Goal: Information Seeking & Learning: Learn about a topic

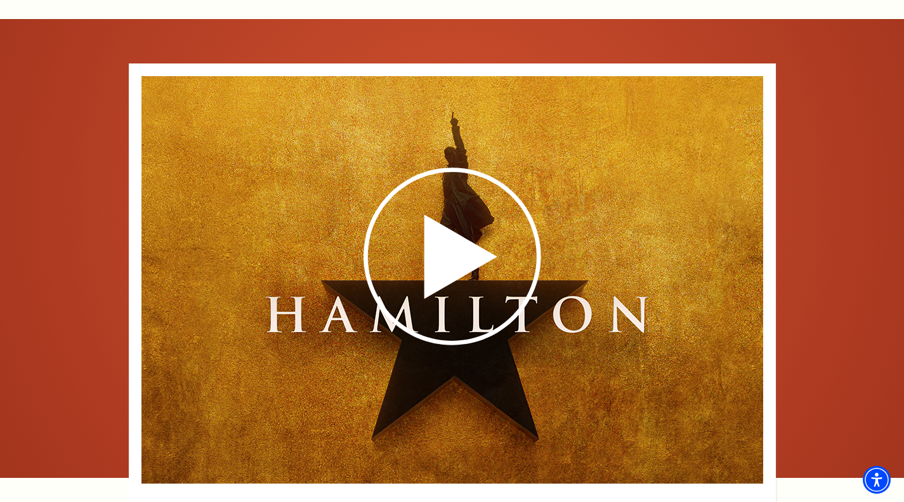
scroll to position [2093, 0]
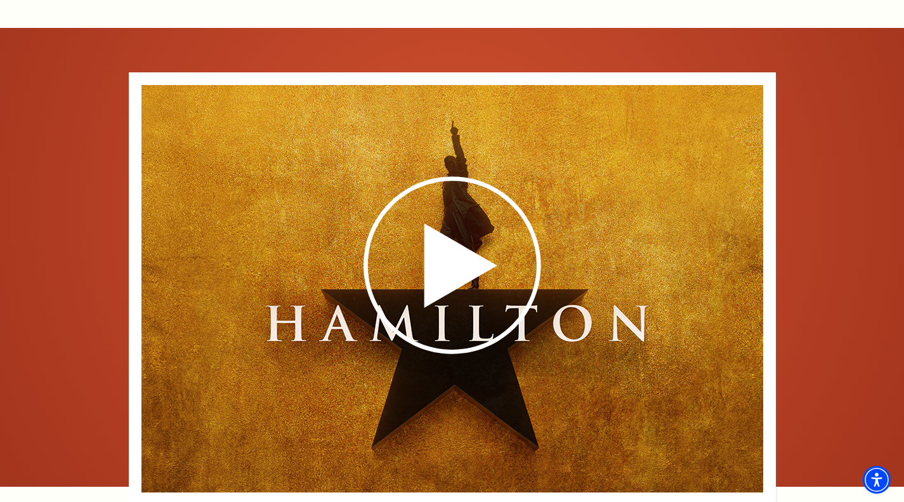
click at [742, 279] on icon at bounding box center [747, 288] width 11 height 18
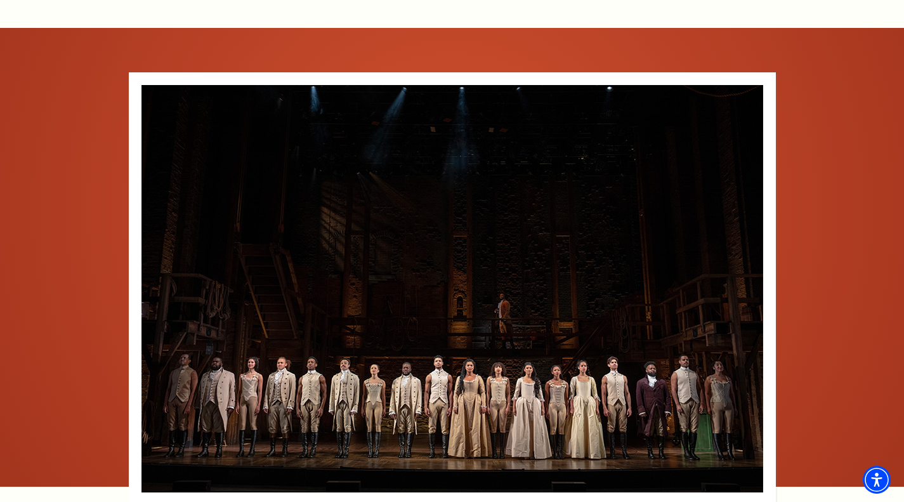
click at [747, 279] on icon at bounding box center [747, 288] width 11 height 18
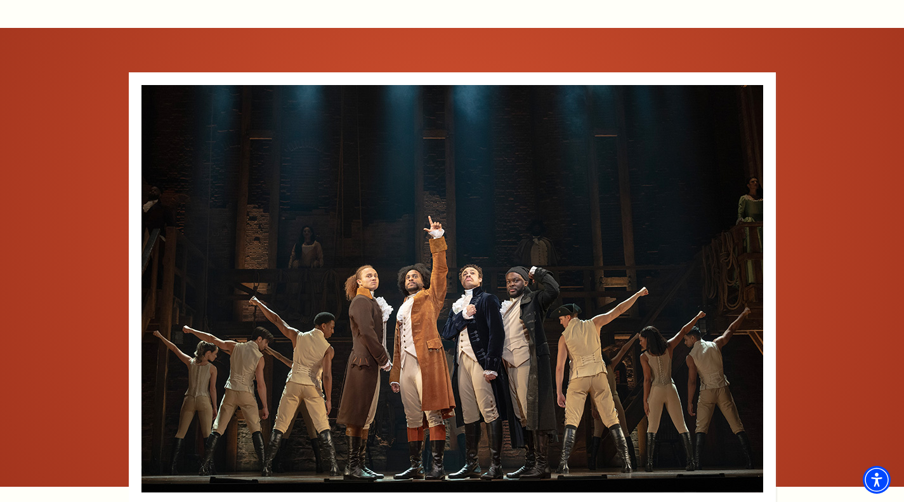
click at [747, 279] on icon at bounding box center [747, 288] width 11 height 18
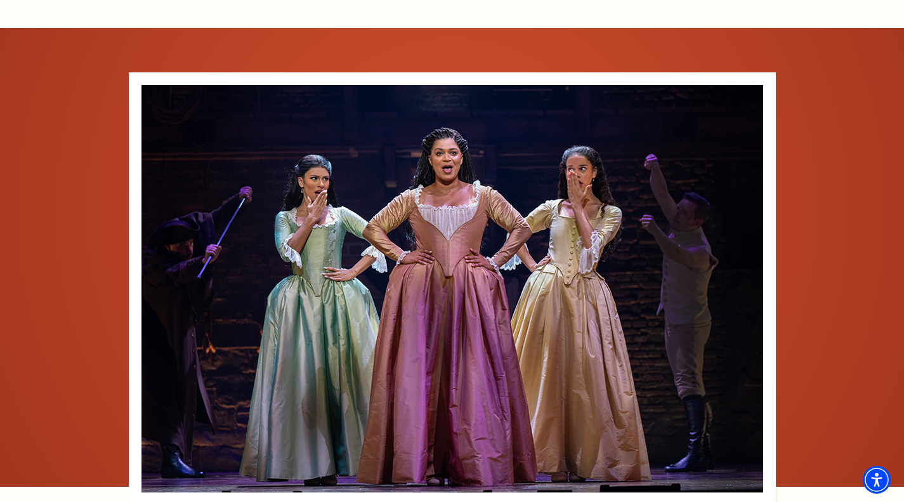
click at [747, 279] on icon at bounding box center [747, 288] width 11 height 18
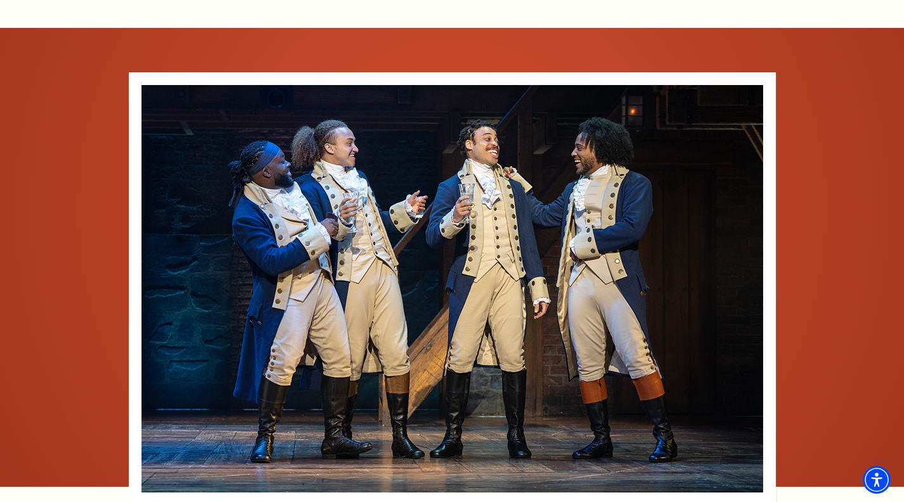
click at [747, 279] on icon at bounding box center [747, 288] width 11 height 18
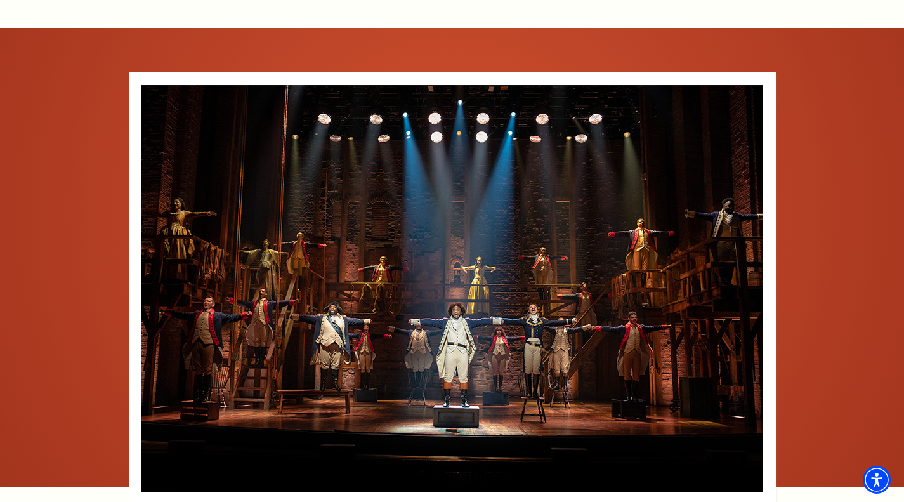
click at [747, 279] on icon at bounding box center [747, 288] width 11 height 18
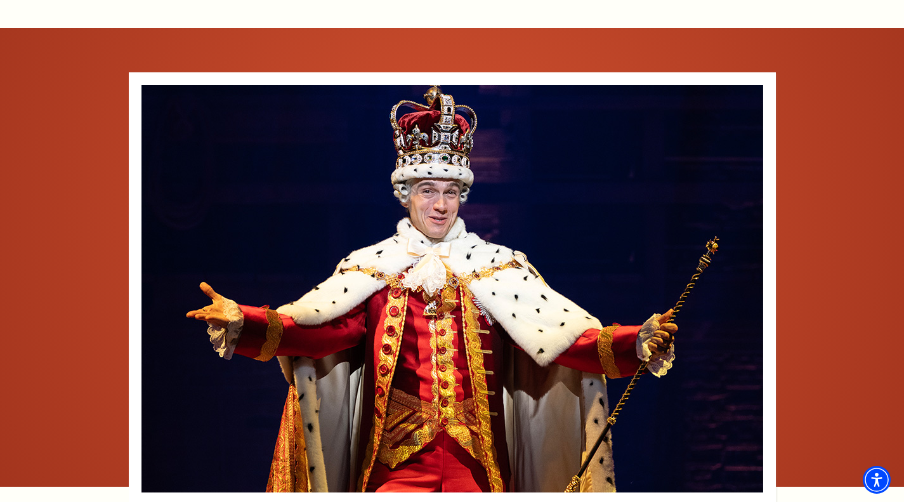
click at [747, 279] on icon at bounding box center [747, 288] width 11 height 18
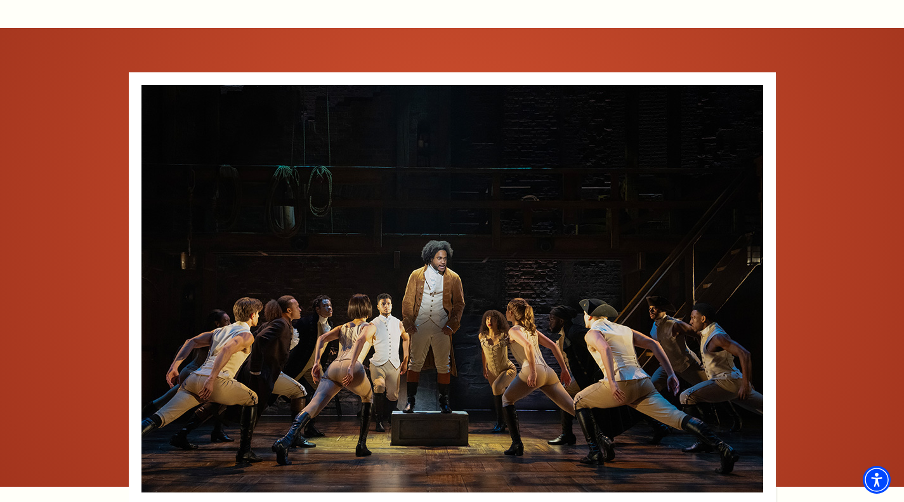
click at [747, 279] on icon at bounding box center [747, 288] width 11 height 18
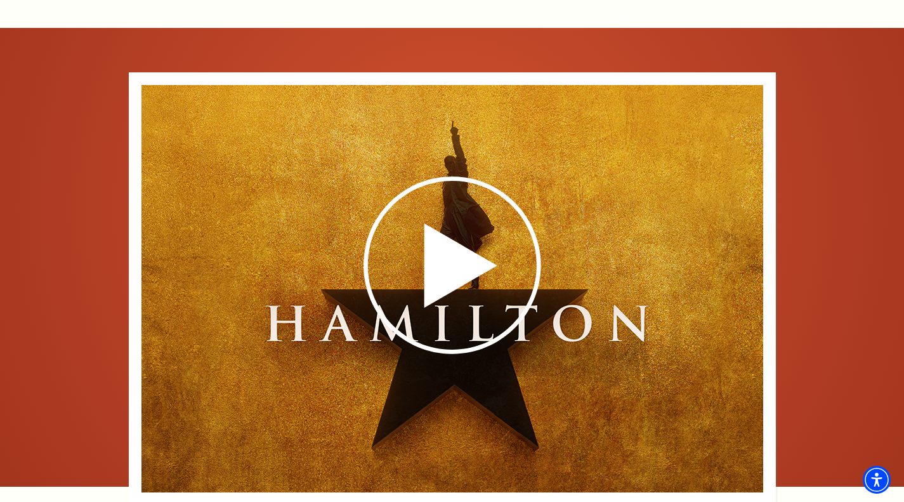
click at [747, 279] on icon at bounding box center [747, 288] width 11 height 18
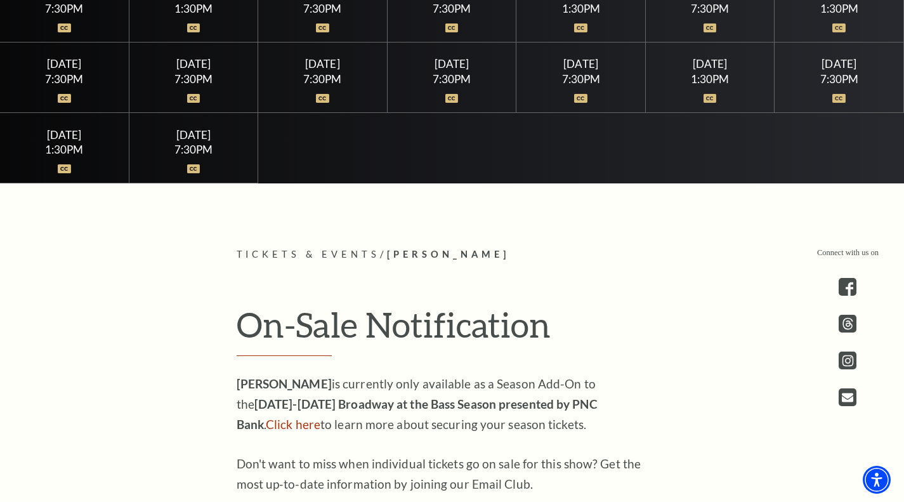
scroll to position [444, 0]
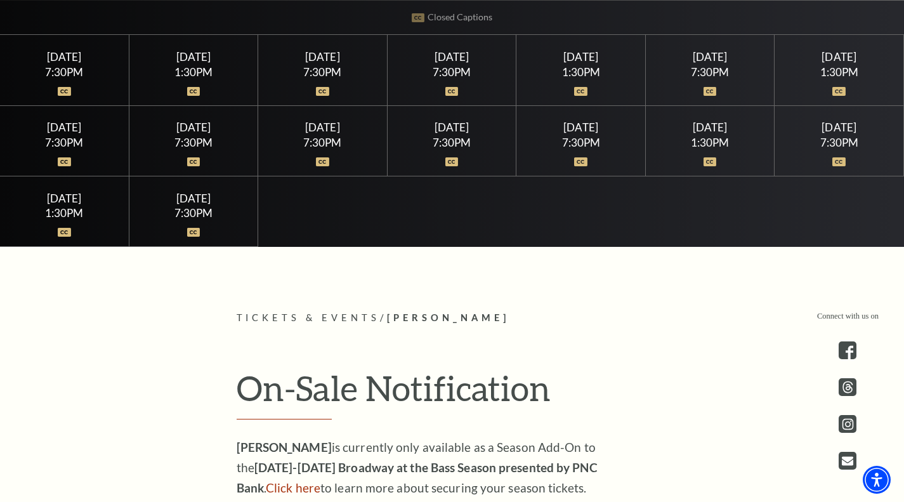
click at [180, 79] on div at bounding box center [193, 83] width 98 height 13
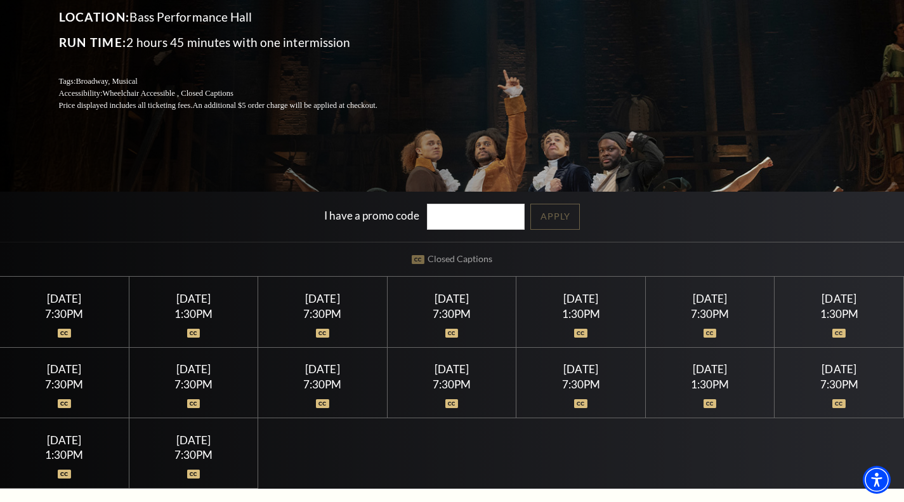
scroll to position [190, 0]
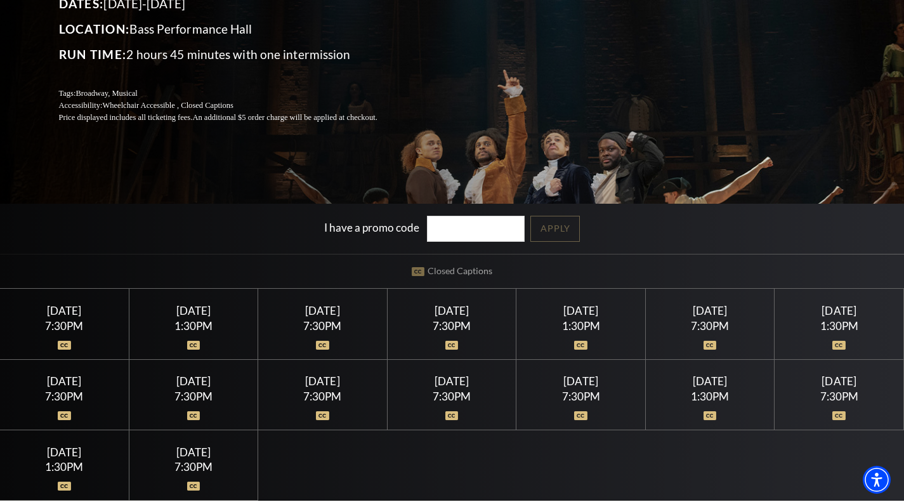
click at [44, 312] on div "[DATE]" at bounding box center [64, 310] width 98 height 13
click at [68, 332] on div at bounding box center [64, 337] width 98 height 13
click at [62, 339] on div at bounding box center [64, 337] width 98 height 13
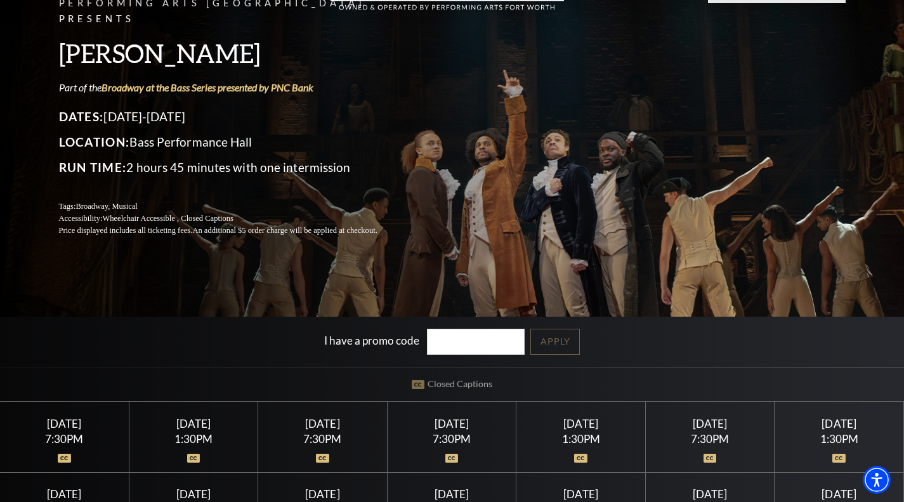
scroll to position [63, 0]
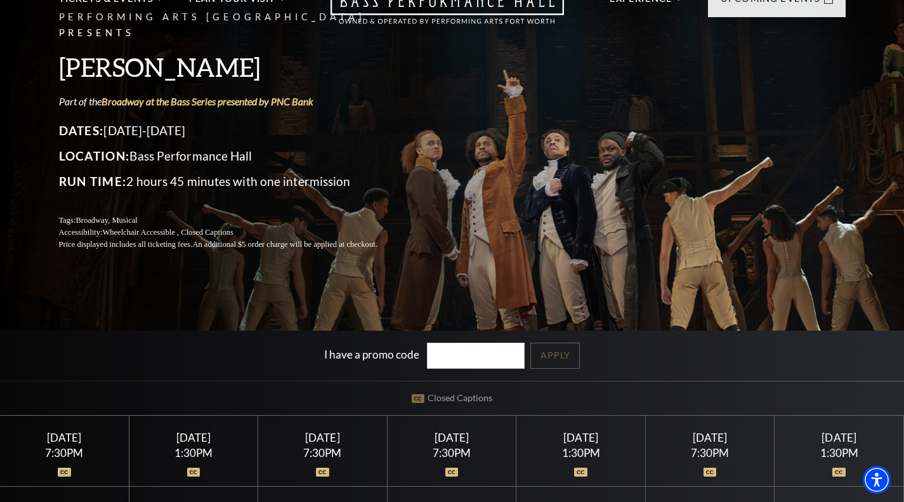
click at [467, 338] on div "I have a promo code Apply" at bounding box center [452, 355] width 904 height 50
click at [469, 351] on input "I have a promo code" at bounding box center [476, 356] width 98 height 26
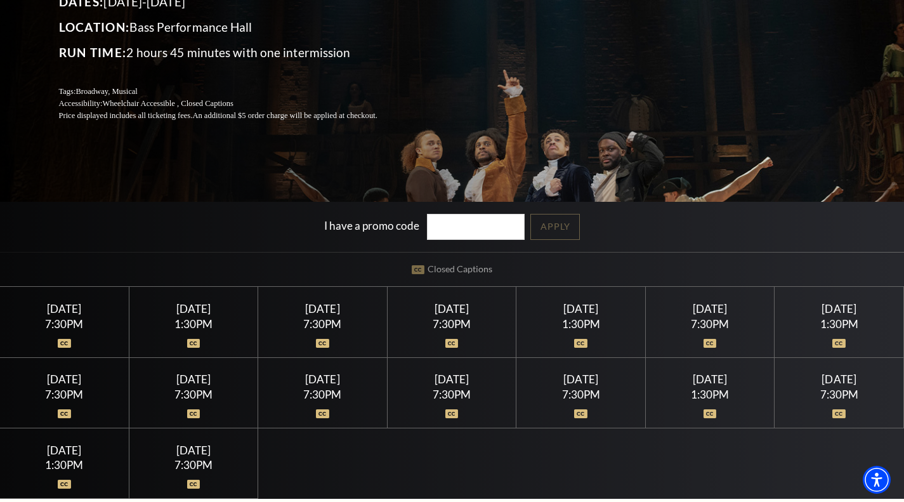
scroll to position [254, 0]
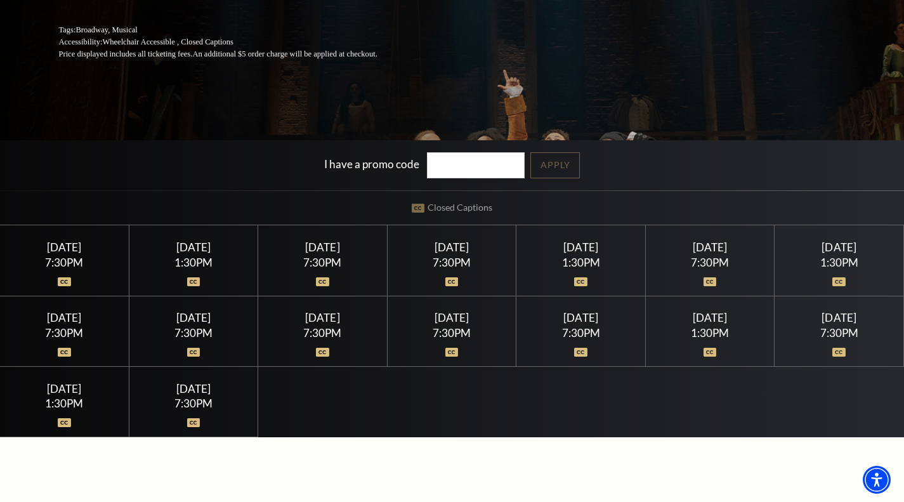
click at [69, 264] on div "7:30PM" at bounding box center [64, 262] width 98 height 11
click at [59, 247] on div "Wednesday July 15" at bounding box center [64, 246] width 98 height 13
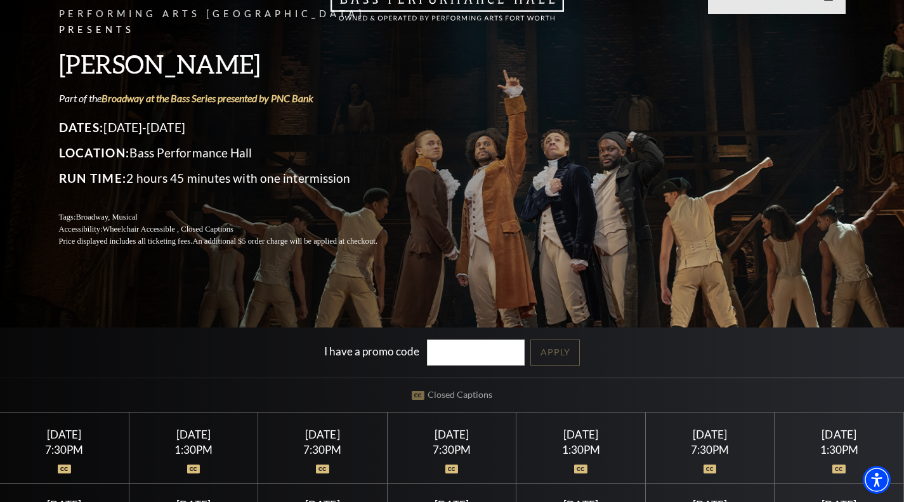
scroll to position [0, 0]
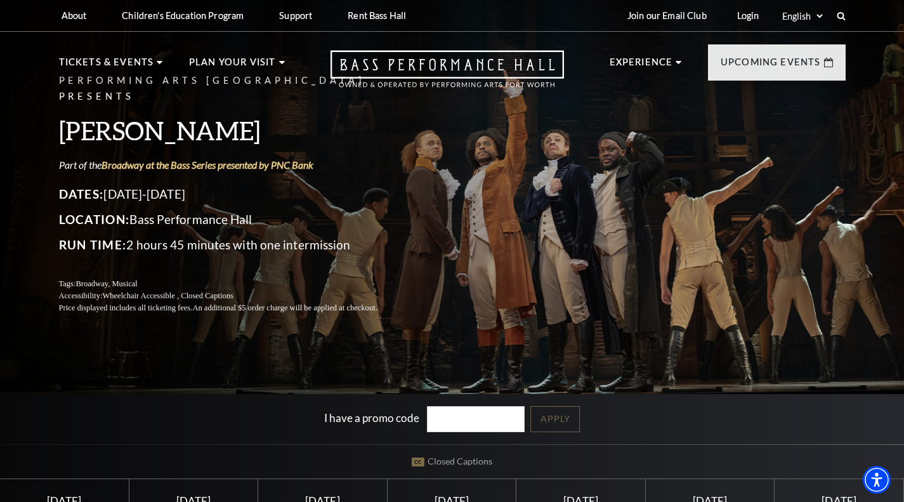
click at [145, 221] on p "Location: Bass Performance Hall" at bounding box center [233, 219] width 349 height 20
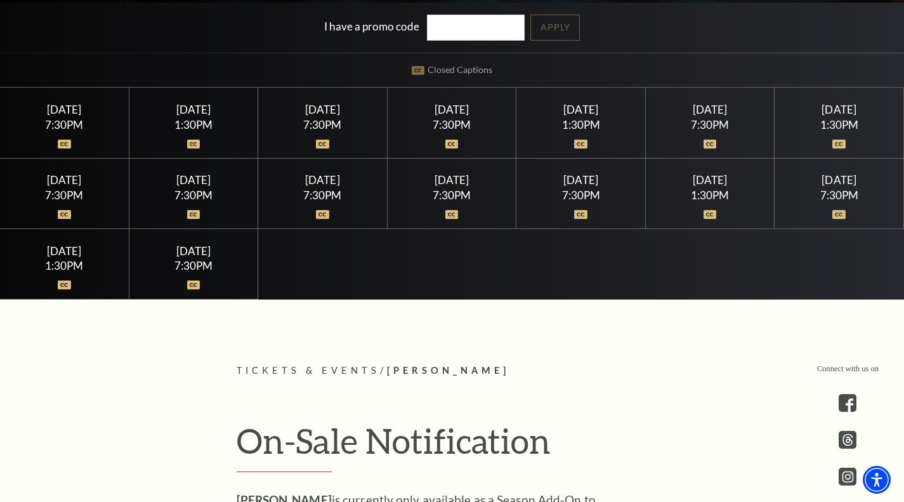
scroll to position [381, 0]
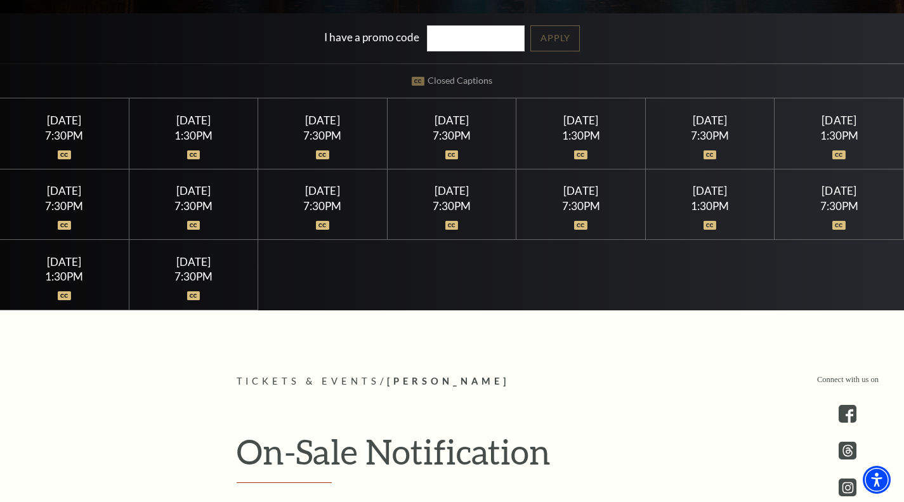
click at [561, 211] on div "7:30PM" at bounding box center [581, 205] width 98 height 11
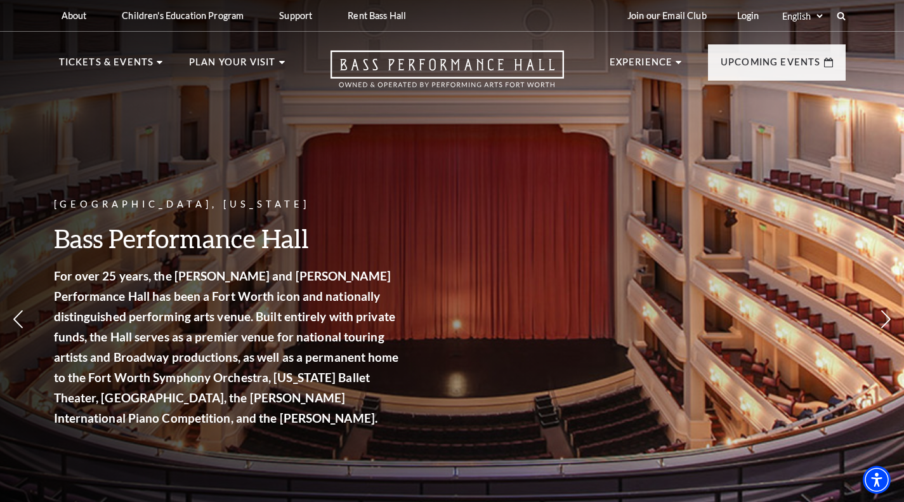
click at [683, 262] on link "Life of Pi" at bounding box center [677, 270] width 55 height 17
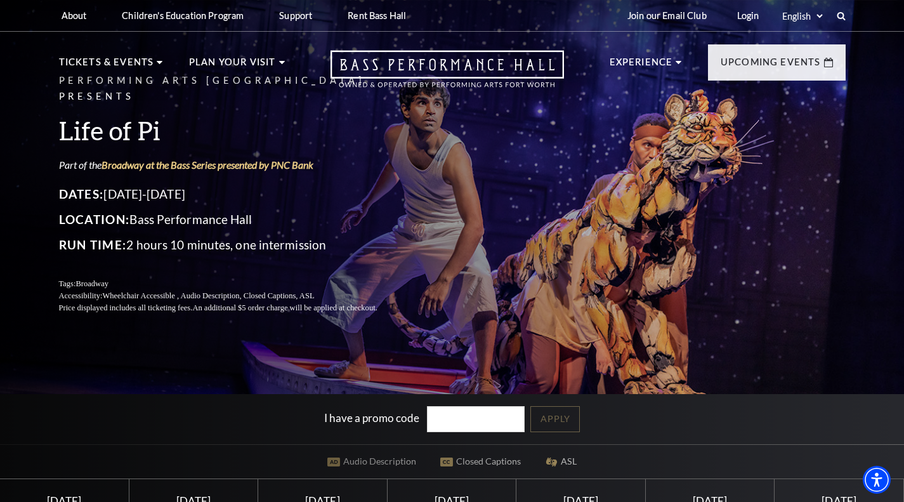
click at [840, 13] on icon at bounding box center [841, 15] width 9 height 9
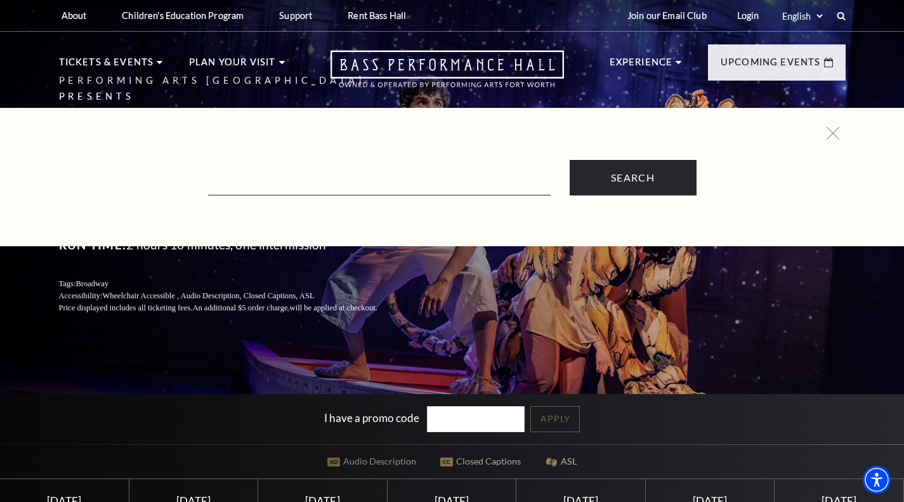
click at [268, 197] on div "Search" at bounding box center [452, 177] width 904 height 138
click at [266, 188] on input "Text field" at bounding box center [379, 182] width 343 height 26
type input "f"
type input "hamilton"
click at [570, 160] on input "Search" at bounding box center [633, 178] width 127 height 36
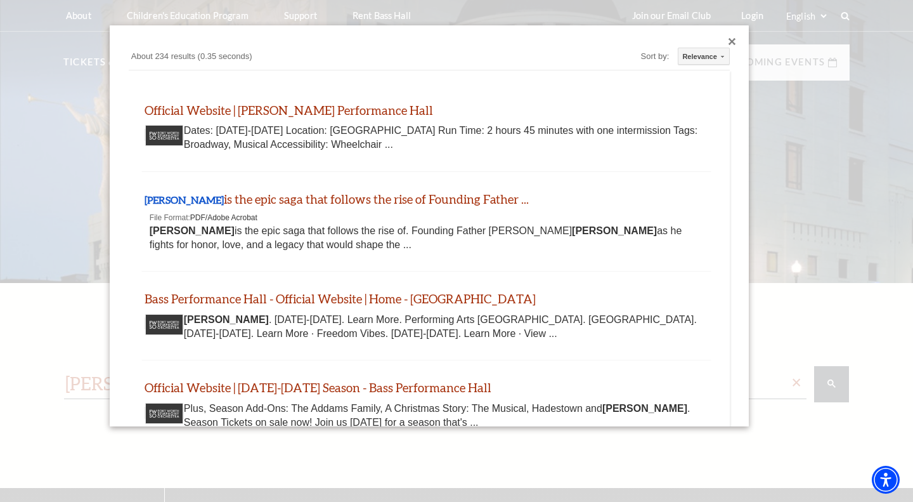
click at [718, 37] on div "Custom Search About 234 results (0.35 seconds) Sort by: Relevance Relevance Dat…" at bounding box center [429, 226] width 639 height 402
click at [721, 37] on div "Custom Search About 234 results (0.35 seconds) Sort by: Relevance Relevance Dat…" at bounding box center [429, 226] width 639 height 402
click at [729, 39] on div "Close dialog" at bounding box center [733, 42] width 8 height 8
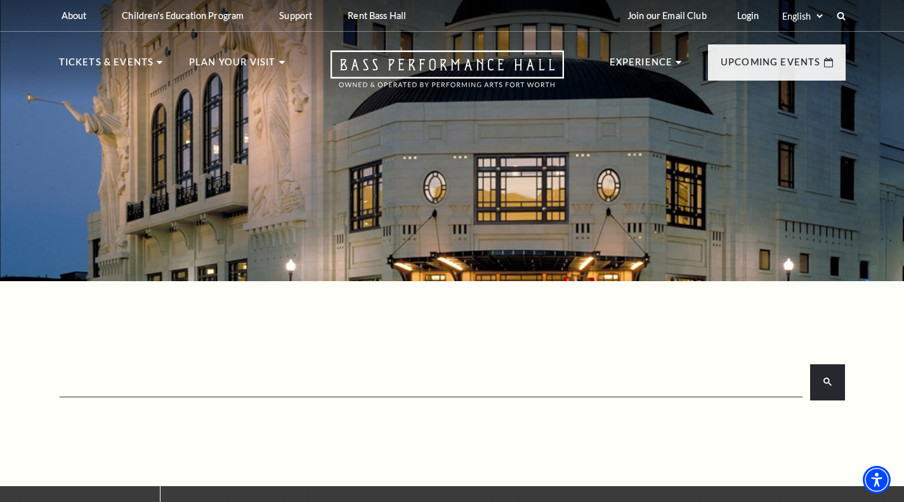
click at [460, 422] on link "View Full Calendar" at bounding box center [452, 440] width 148 height 36
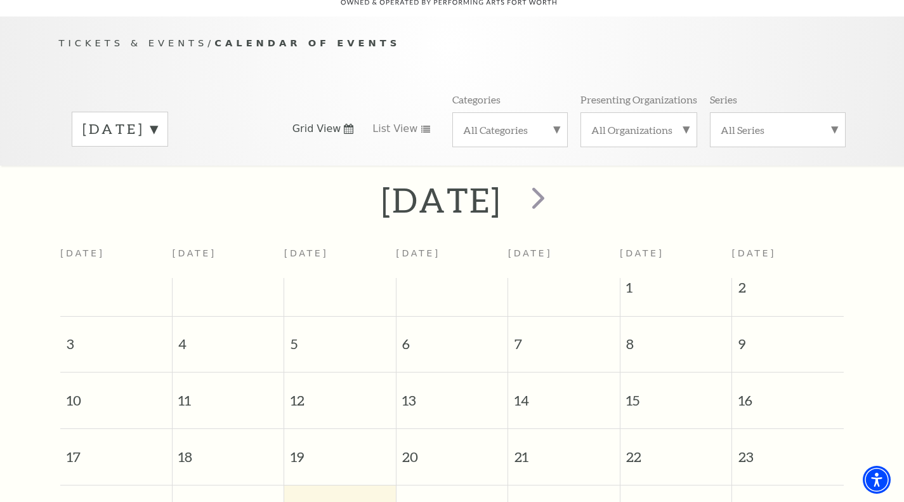
scroll to position [49, 0]
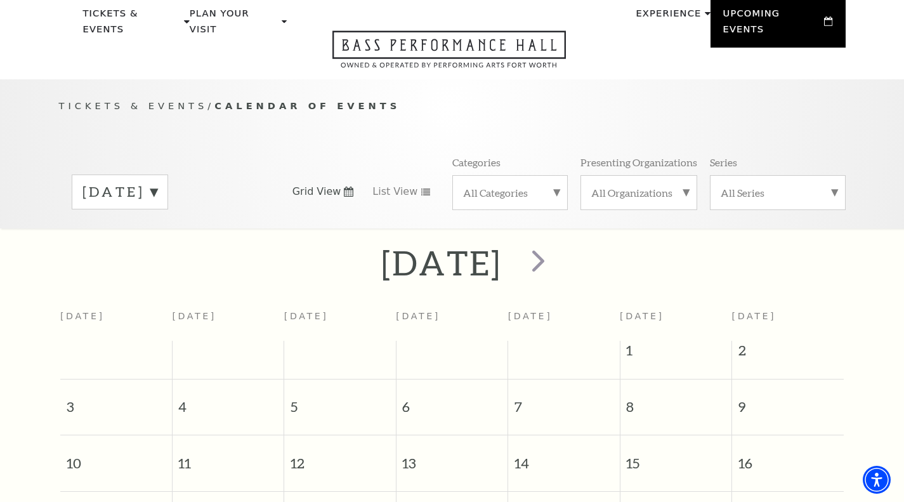
click at [157, 185] on label "August 2025" at bounding box center [119, 192] width 75 height 20
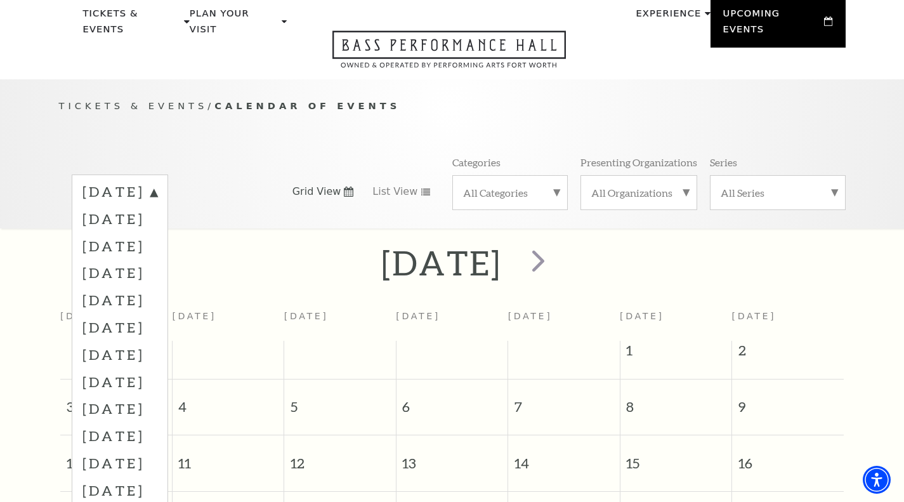
click at [157, 207] on label "September 2025" at bounding box center [119, 218] width 75 height 27
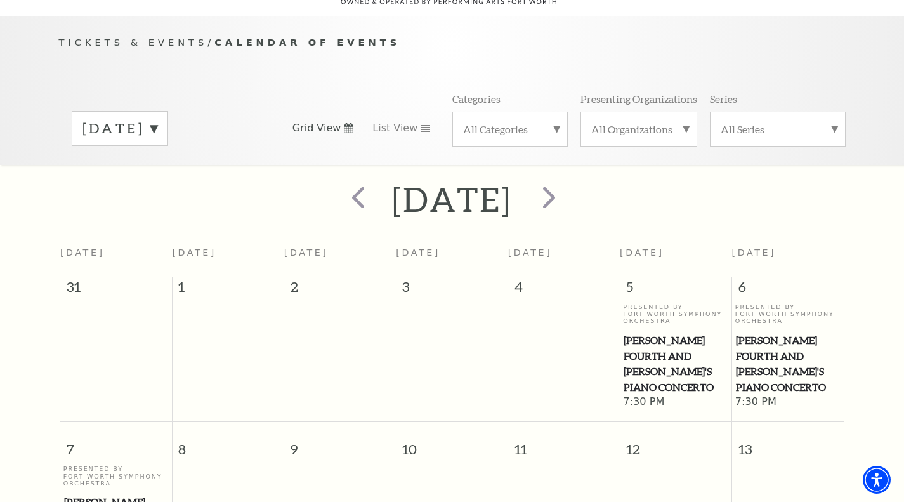
scroll to position [176, 0]
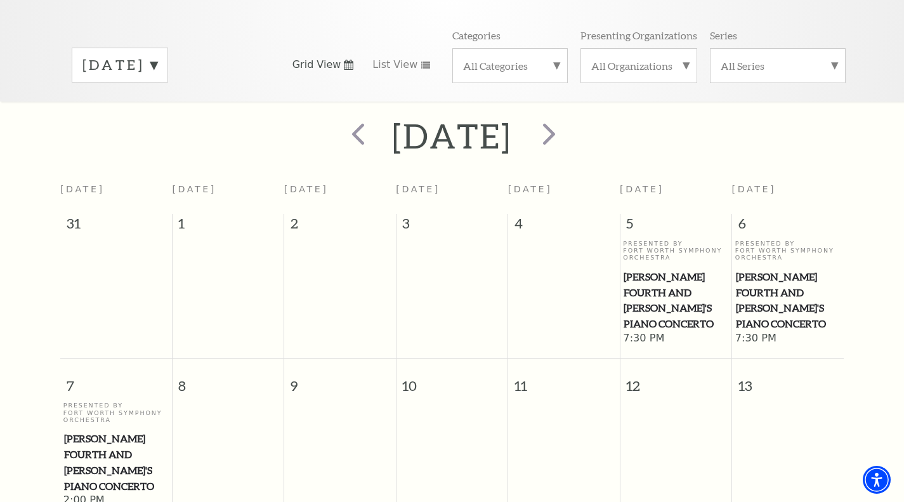
click at [157, 55] on label "September 2025" at bounding box center [119, 65] width 75 height 20
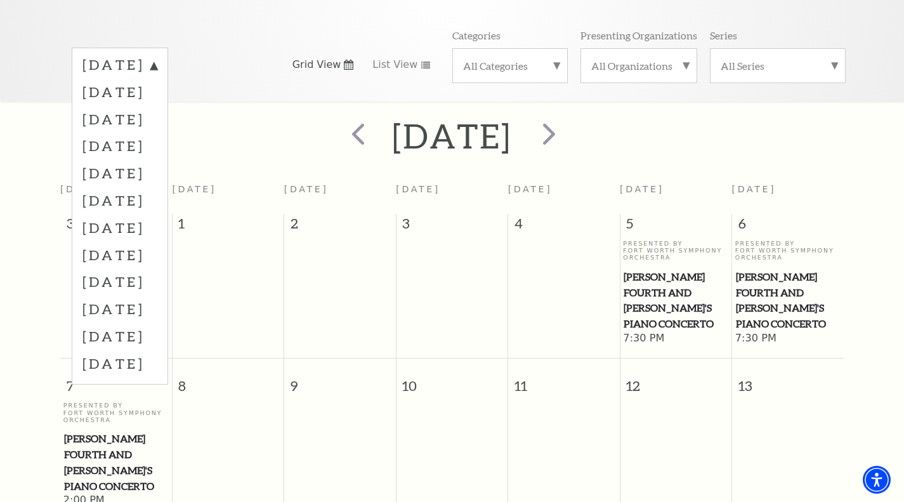
click at [148, 105] on label "October 2025" at bounding box center [119, 118] width 75 height 27
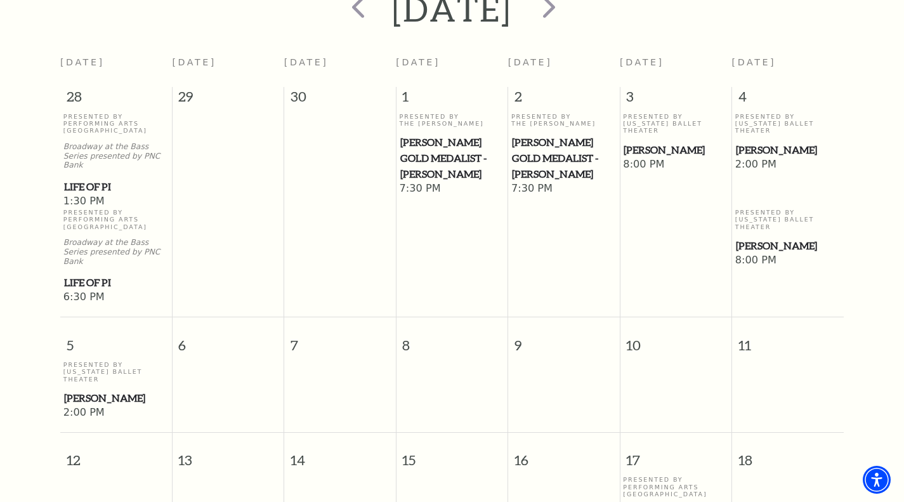
scroll to position [112, 0]
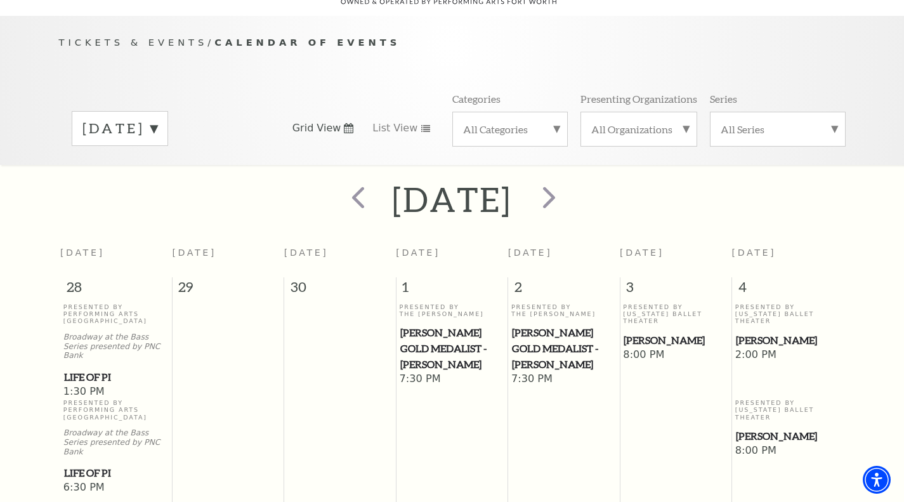
click at [157, 119] on label "October 2025" at bounding box center [119, 129] width 75 height 20
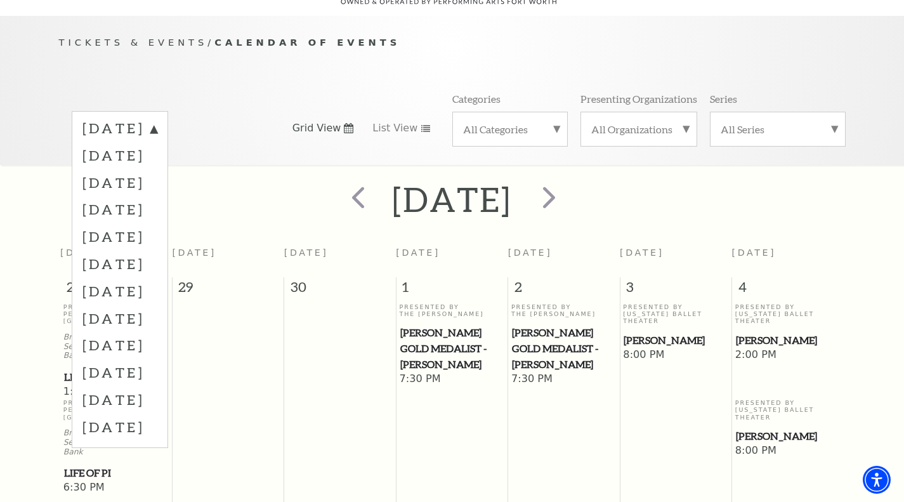
click at [147, 202] on label "November 2025" at bounding box center [119, 208] width 75 height 27
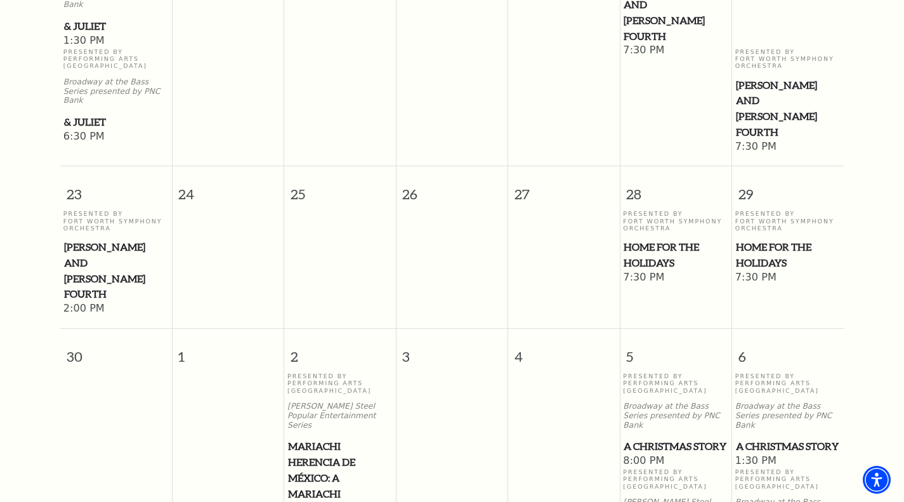
scroll to position [1254, 0]
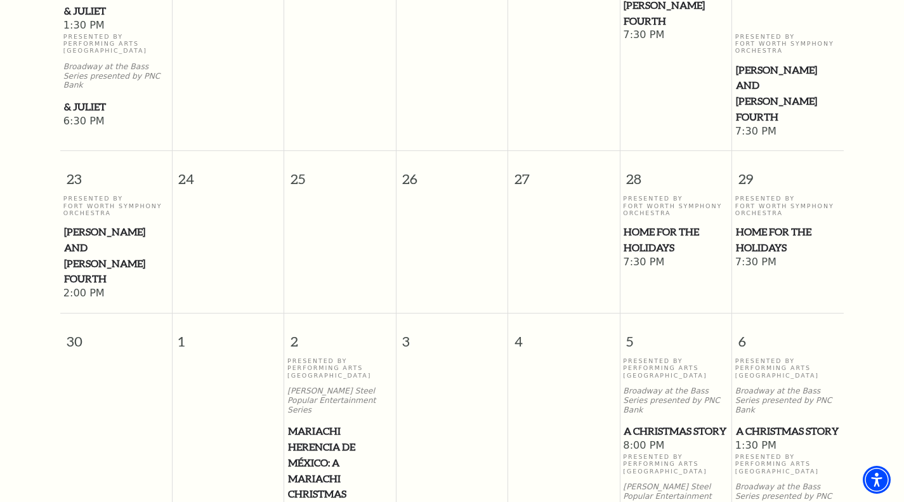
click at [773, 423] on span "A Christmas Story" at bounding box center [788, 431] width 104 height 16
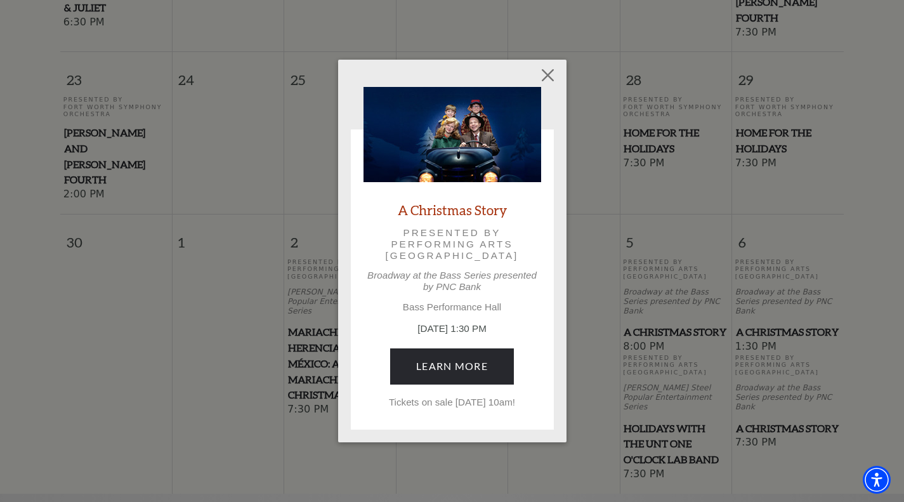
scroll to position [1444, 0]
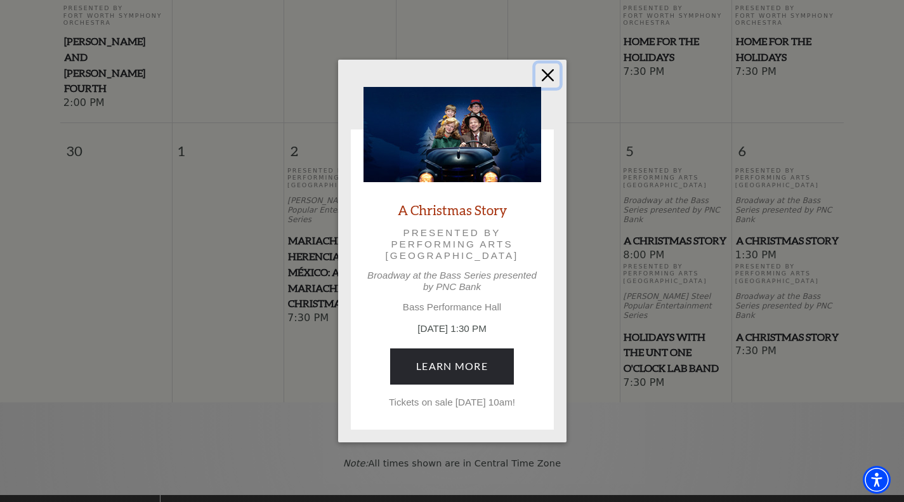
click at [551, 75] on button "Close" at bounding box center [547, 75] width 24 height 24
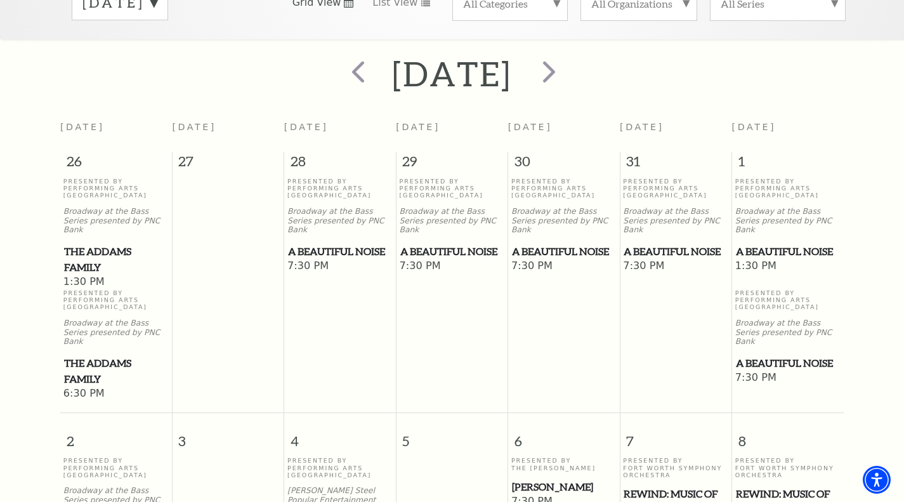
scroll to position [0, 0]
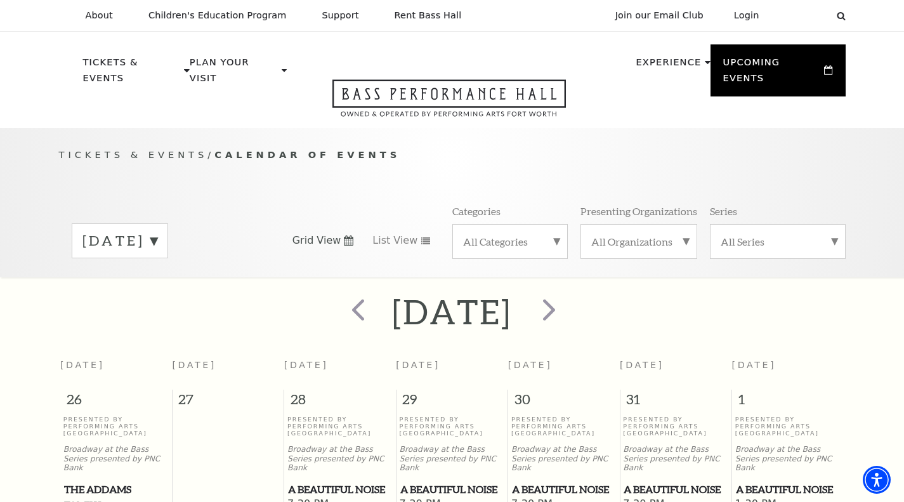
click at [168, 223] on div "[DATE]" at bounding box center [120, 240] width 96 height 35
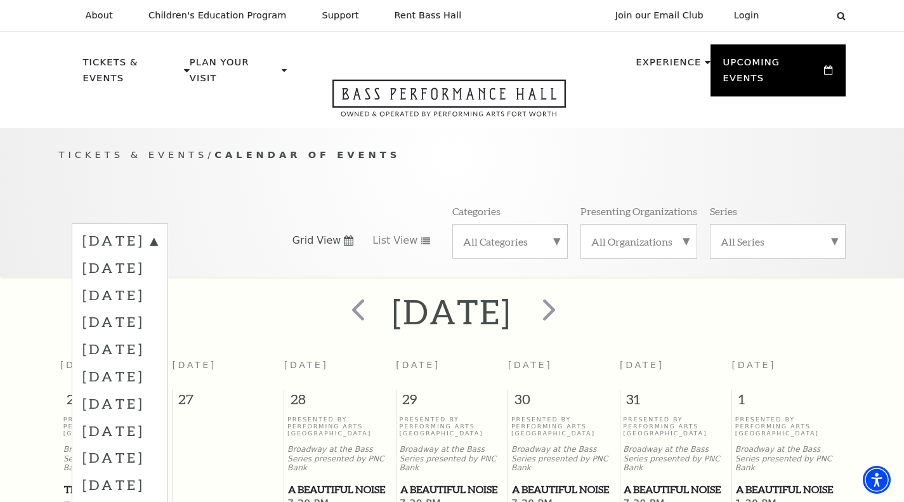
click at [157, 335] on label "[DATE]" at bounding box center [119, 348] width 75 height 27
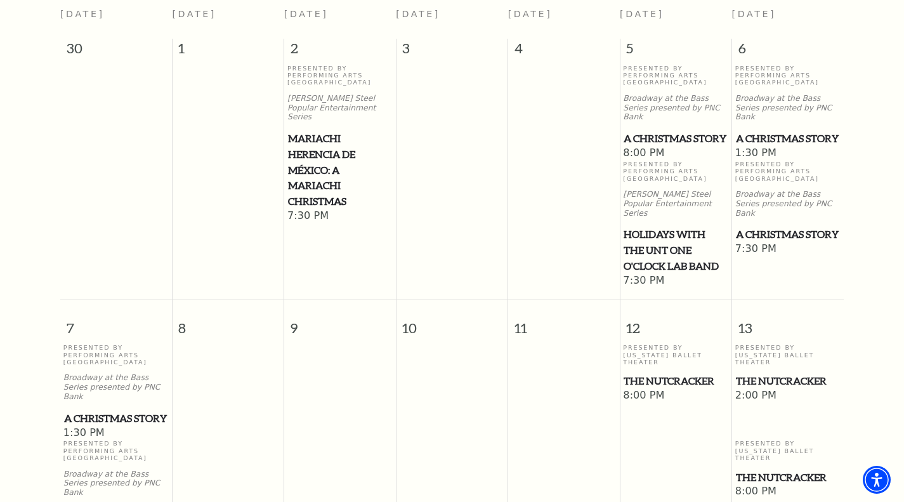
scroll to position [366, 0]
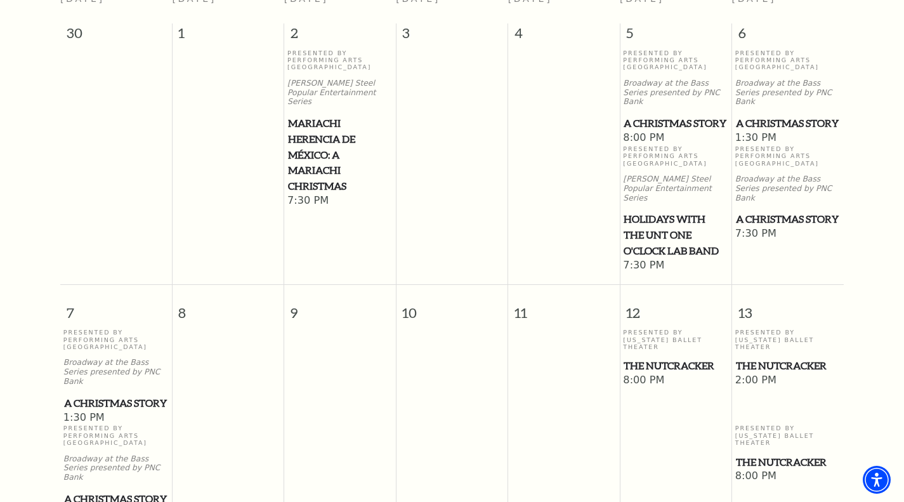
click at [784, 358] on span "The Nutcracker" at bounding box center [788, 366] width 104 height 16
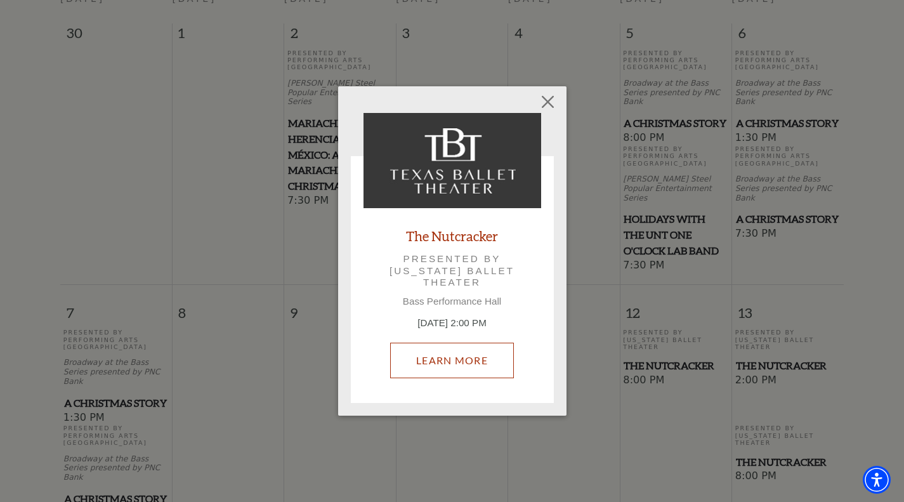
click at [429, 358] on link "Learn More" at bounding box center [452, 361] width 124 height 36
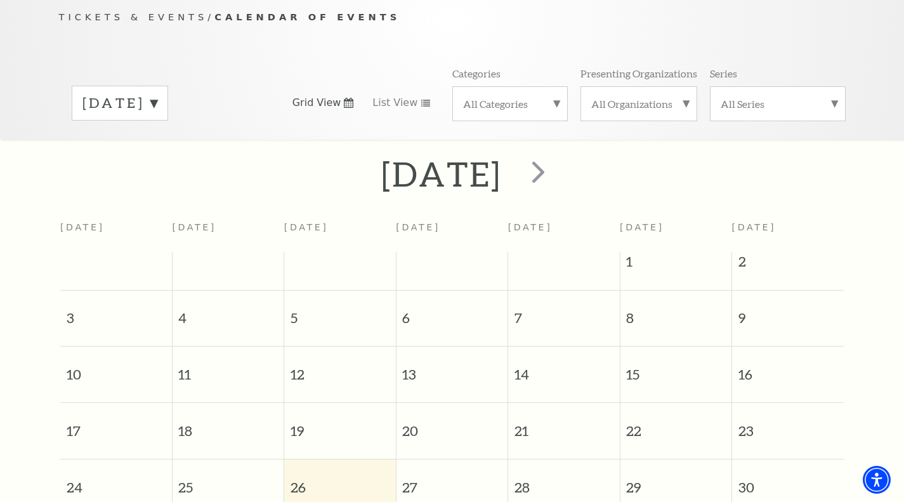
scroll to position [112, 0]
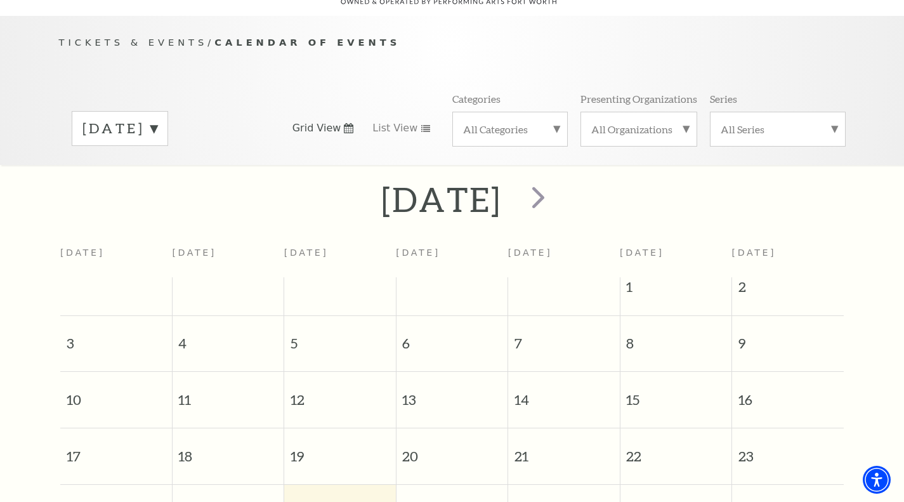
click at [641, 129] on div "All Organizations" at bounding box center [638, 129] width 117 height 35
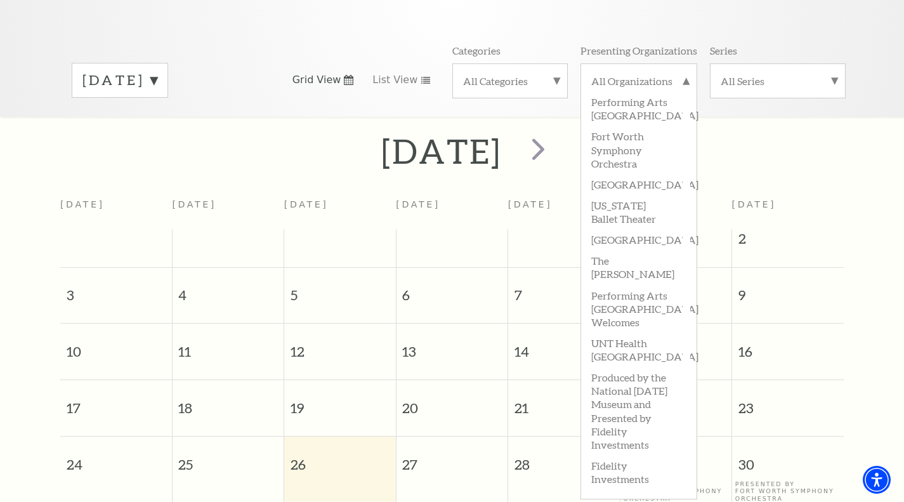
scroll to position [176, 0]
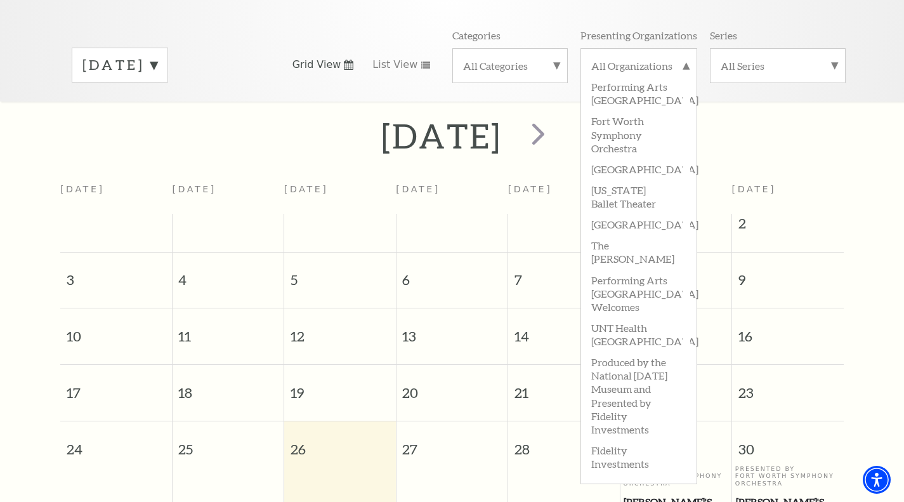
click at [157, 58] on label "[DATE]" at bounding box center [119, 65] width 75 height 20
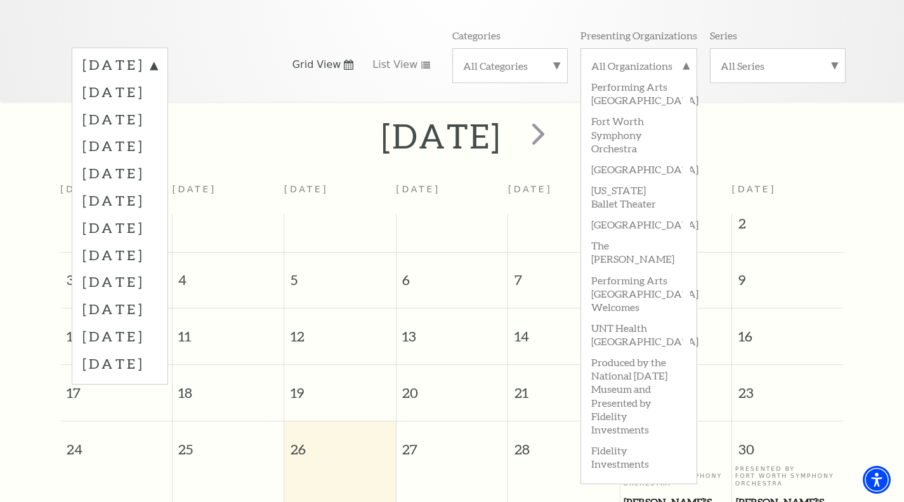
click at [154, 298] on label "[DATE]" at bounding box center [119, 308] width 75 height 27
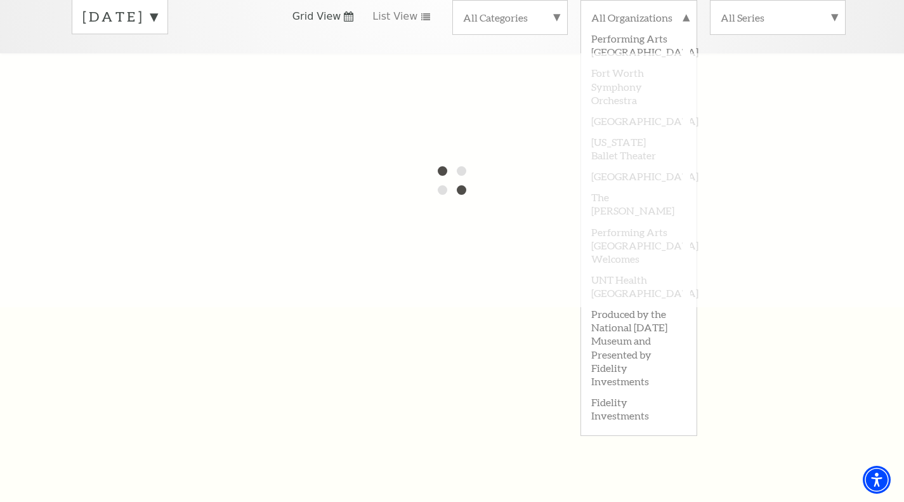
scroll to position [239, 0]
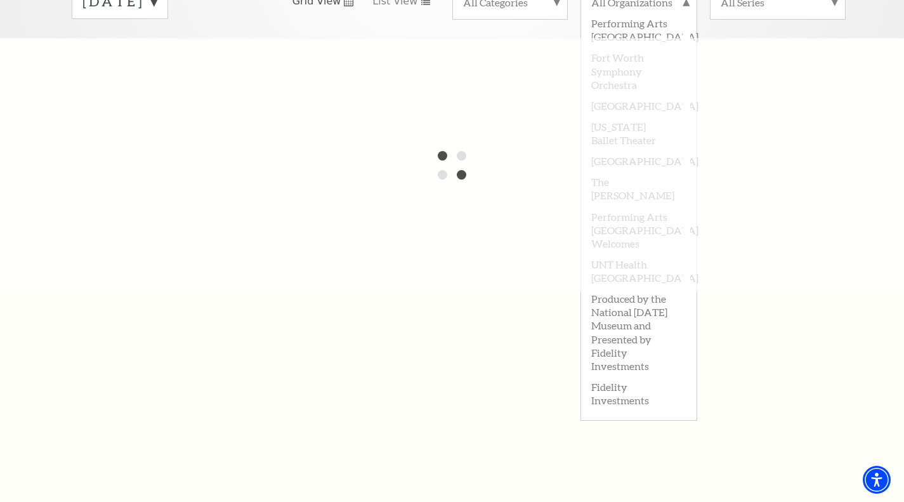
click at [387, 213] on div at bounding box center [452, 165] width 904 height 254
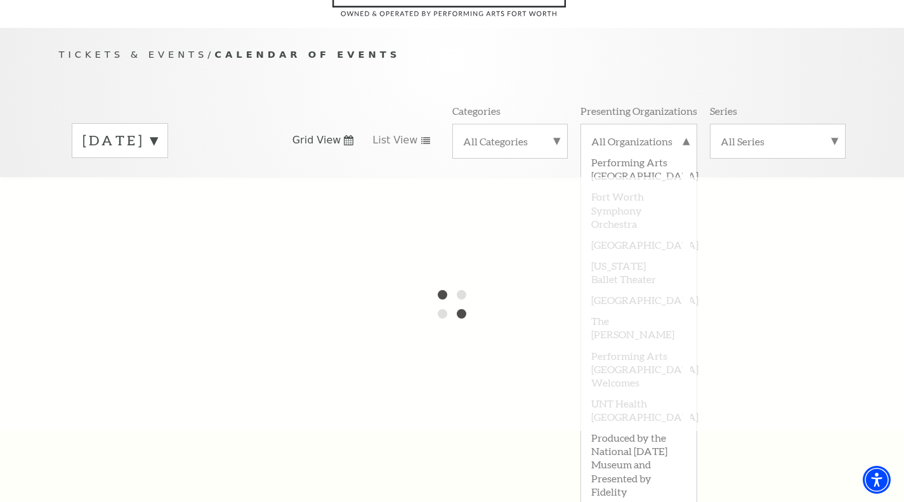
scroll to position [49, 0]
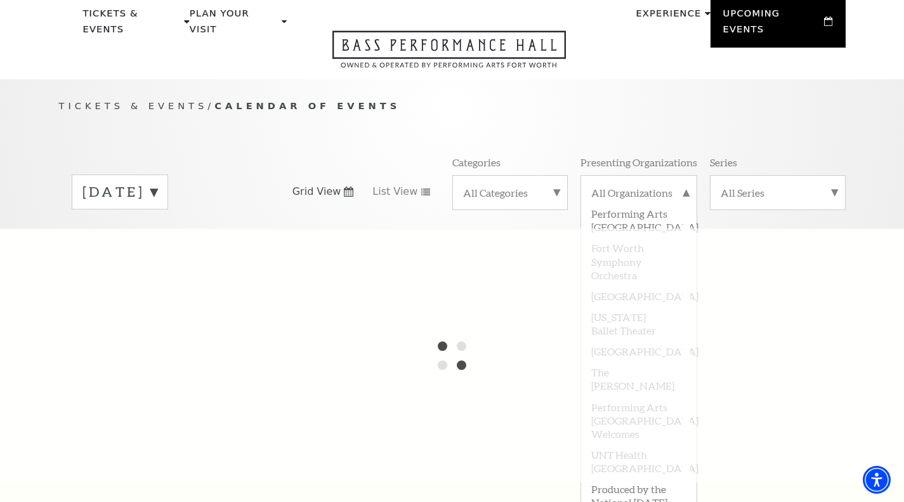
click at [685, 186] on label "All Organizations" at bounding box center [638, 194] width 95 height 16
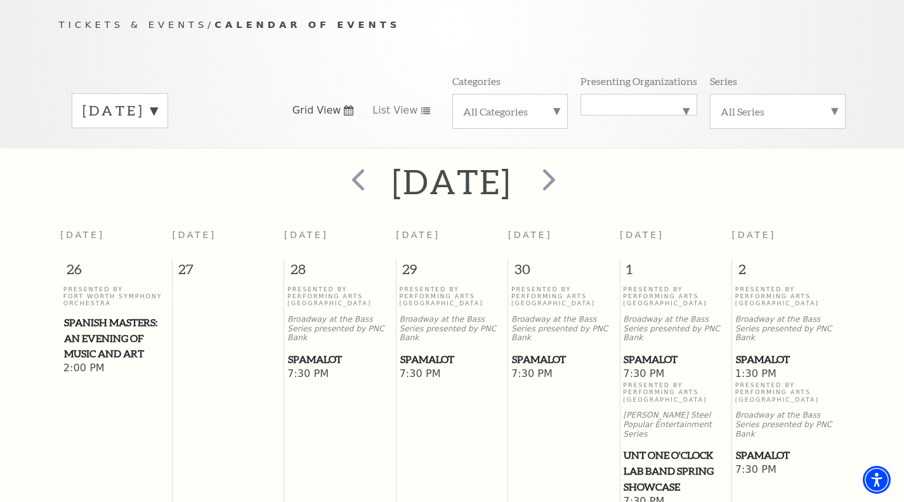
scroll to position [112, 0]
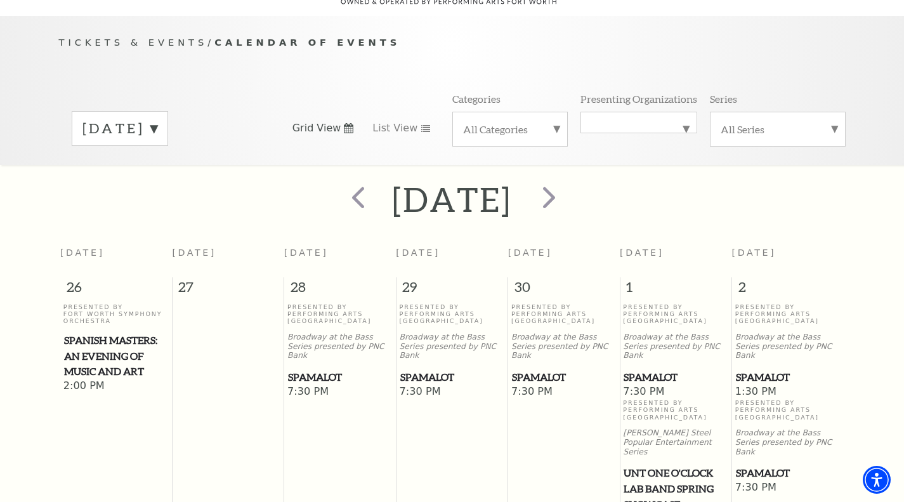
click at [3, 186] on div "[DATE]" at bounding box center [452, 199] width 904 height 45
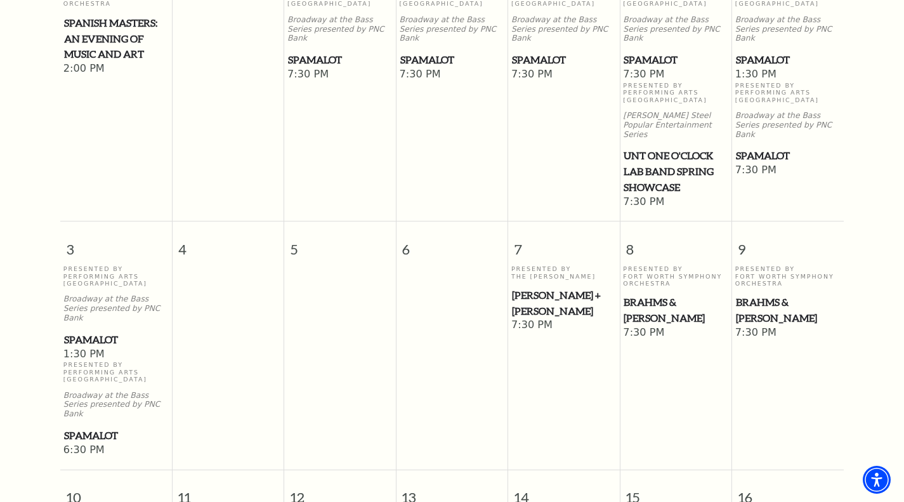
scroll to position [556, 0]
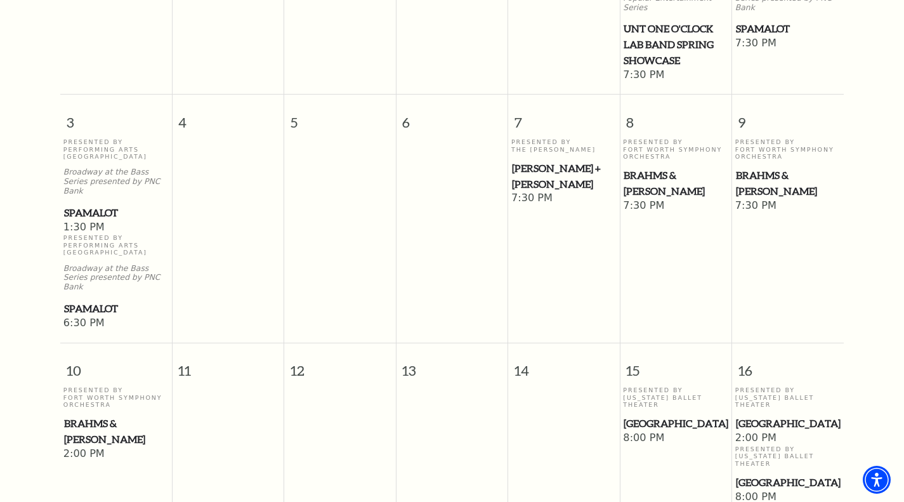
click at [648, 415] on span "[GEOGRAPHIC_DATA]" at bounding box center [676, 423] width 104 height 16
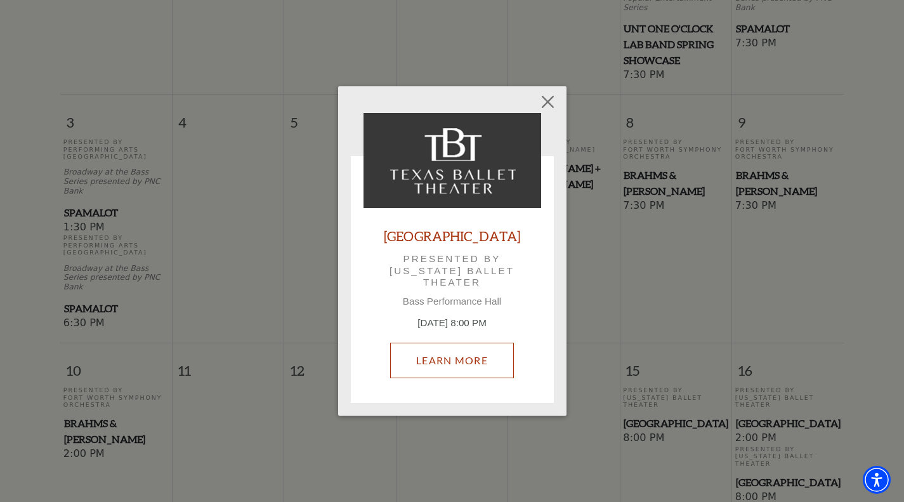
click at [492, 363] on link "Learn More" at bounding box center [452, 361] width 124 height 36
